Goal: Task Accomplishment & Management: Complete application form

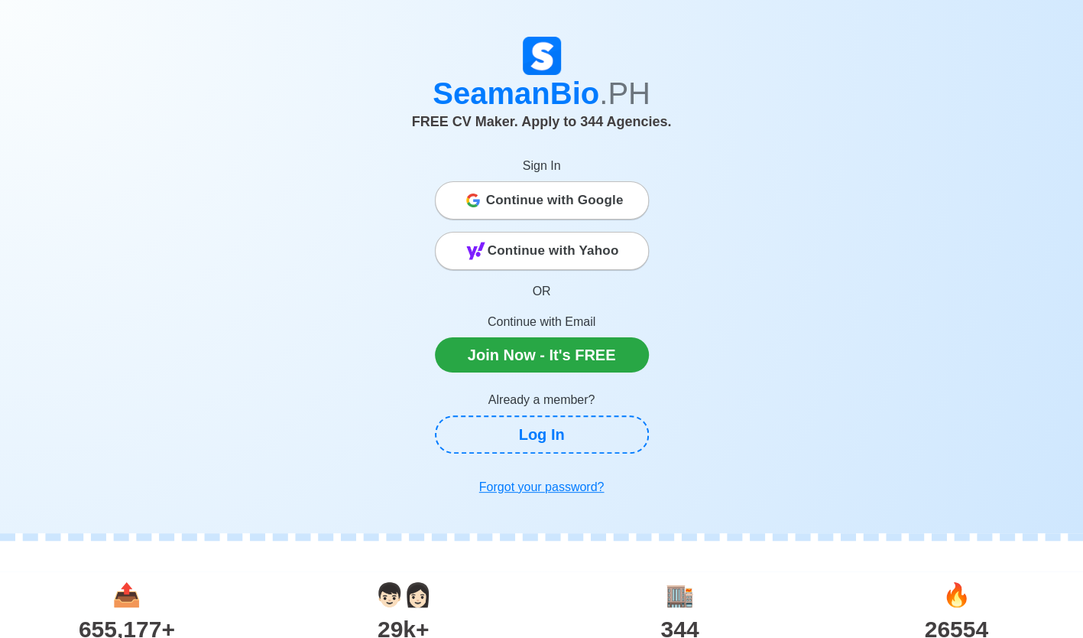
click at [586, 203] on span "Continue with Google" at bounding box center [555, 200] width 138 height 31
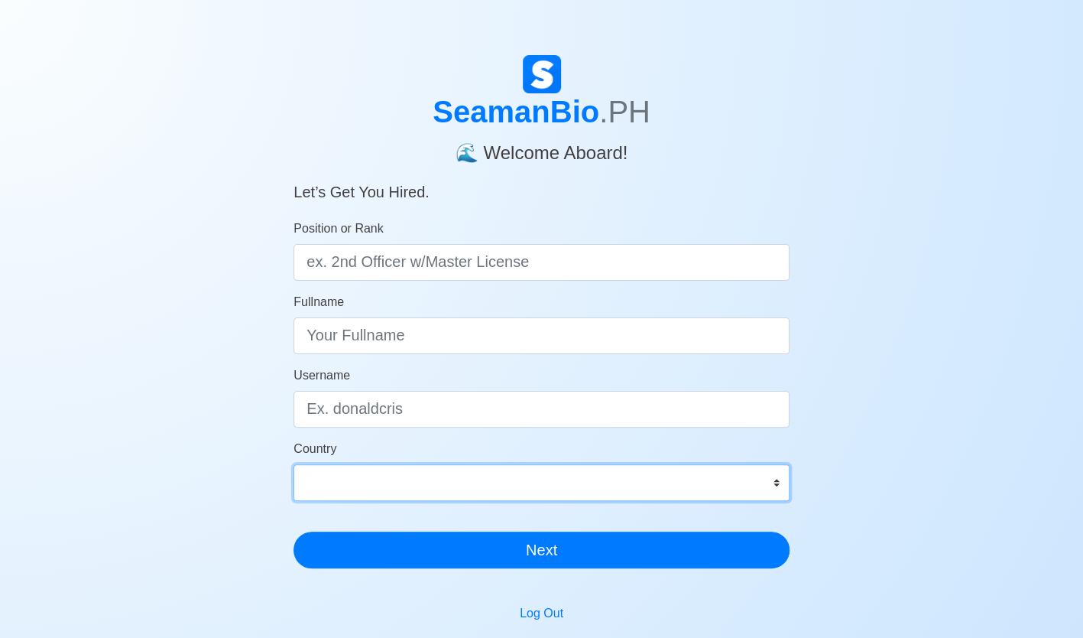
click at [502, 485] on select "Afghanistan Åland Islands Albania Algeria American Samoa Andorra Angola Anguill…" at bounding box center [542, 482] width 496 height 37
select select "PH"
click at [294, 464] on select "Afghanistan Åland Islands Albania Algeria American Samoa Andorra Angola Anguill…" at bounding box center [542, 482] width 496 height 37
